Goal: Navigation & Orientation: Find specific page/section

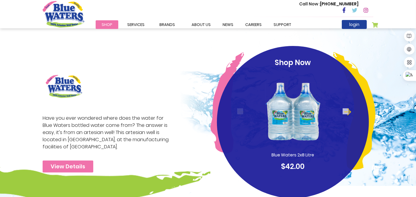
scroll to position [121, 0]
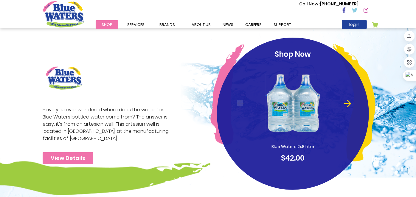
click at [348, 100] on button "Next" at bounding box center [345, 103] width 6 height 6
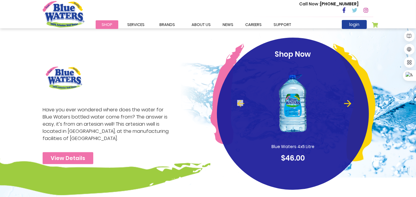
click at [347, 101] on button "Next" at bounding box center [345, 103] width 6 height 6
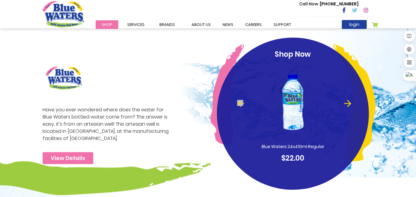
click at [347, 101] on button "Next" at bounding box center [345, 103] width 6 height 6
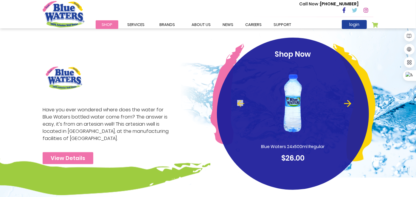
click at [347, 101] on button "Next" at bounding box center [345, 103] width 6 height 6
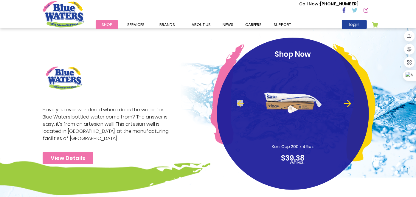
click at [347, 101] on button "Next" at bounding box center [345, 103] width 6 height 6
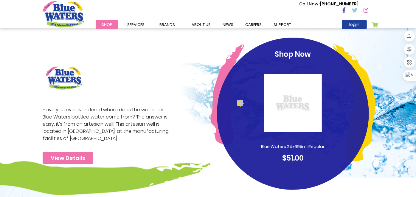
click at [347, 101] on button "Next" at bounding box center [345, 103] width 6 height 6
click at [241, 102] on button "Previous" at bounding box center [240, 103] width 6 height 6
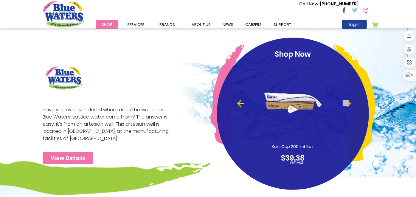
click at [241, 102] on button "Previous" at bounding box center [240, 103] width 6 height 6
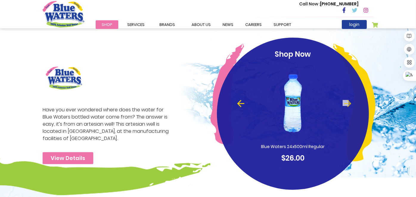
click at [241, 102] on button "Previous" at bounding box center [240, 103] width 6 height 6
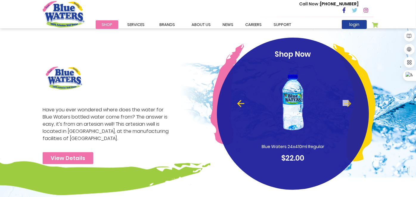
click at [241, 102] on button "Previous" at bounding box center [240, 103] width 6 height 6
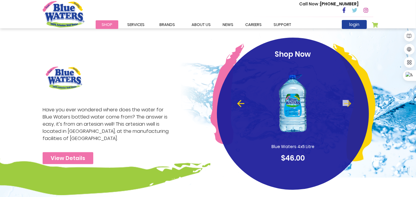
click at [241, 102] on button "Previous" at bounding box center [240, 103] width 6 height 6
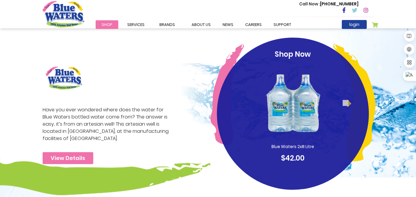
click at [241, 102] on button "Previous" at bounding box center [240, 103] width 6 height 6
click at [84, 158] on link "View Details" at bounding box center [68, 158] width 51 height 12
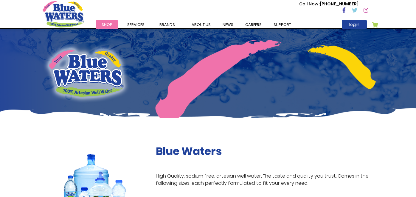
scroll to position [145, 0]
